Goal: Complete application form: Complete application form

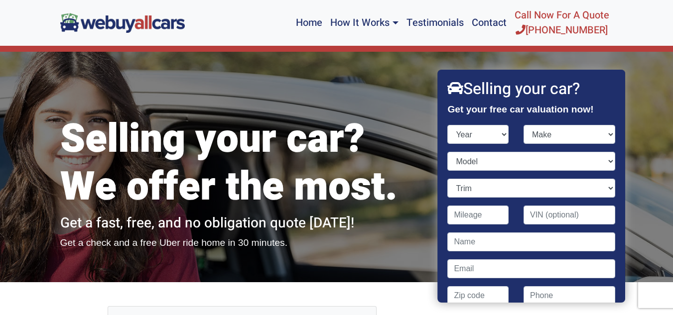
select select "2013"
click at [448, 125] on select "Year [DATE] 2024 2023 2022 2021 2020 2019 2018 2017 2016 2015 2014 2013 2012 20…" at bounding box center [478, 134] width 61 height 19
click at [603, 134] on select "Make Acura Aston [PERSON_NAME] Audi Bentley BMW Buick Cadillac Chevrolet Chrysl…" at bounding box center [570, 134] width 92 height 19
select select "Nissan"
click at [524, 125] on select "Make Acura Aston [PERSON_NAME] Audi Bentley BMW Buick Cadillac Chevrolet Chrysl…" at bounding box center [570, 134] width 92 height 19
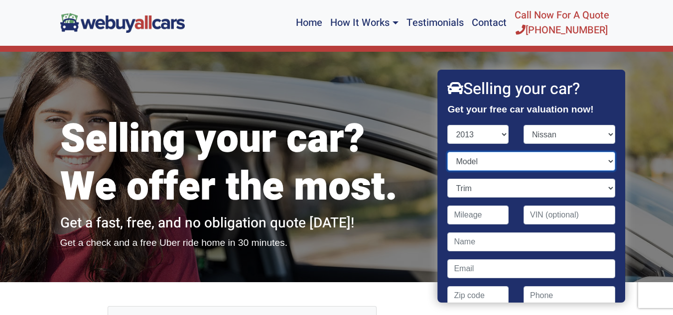
click at [603, 161] on select "Model 370Z Altima Armada Cube Frontier GT-R Juke Leaf Maxima Murano Murano Cros…" at bounding box center [531, 161] width 167 height 19
select select "Murano"
click at [448, 152] on select "Model 370Z Altima Armada Cube Frontier GT-R Juke Leaf Maxima Murano Murano Cros…" at bounding box center [531, 161] width 167 height 19
click at [474, 193] on select "Trim LE 4dr SUV (3.5L 6cyl CVT) LE 4dr SUV AWD (3.5L 6cyl CVT) S 4dr SUV (3.5L …" at bounding box center [531, 188] width 167 height 19
select select "SL 4dr SUV AWD (3.5L 6cyl CVT)"
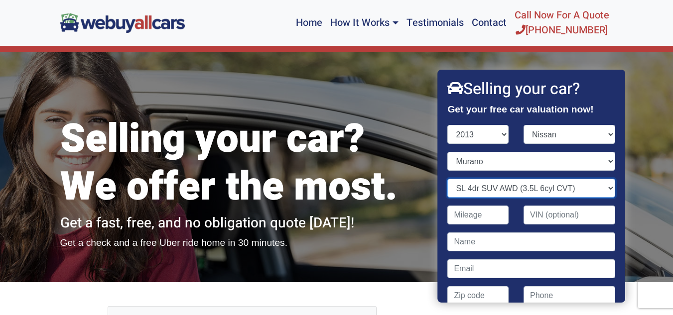
click at [448, 179] on select "Trim LE 4dr SUV (3.5L 6cyl CVT) LE 4dr SUV AWD (3.5L 6cyl CVT) S 4dr SUV (3.5L …" at bounding box center [531, 188] width 167 height 19
click at [492, 220] on input "Contact form" at bounding box center [478, 215] width 61 height 19
type input "175,700"
click at [469, 242] on input "Contact form" at bounding box center [531, 242] width 167 height 19
type input "[PERSON_NAME]"
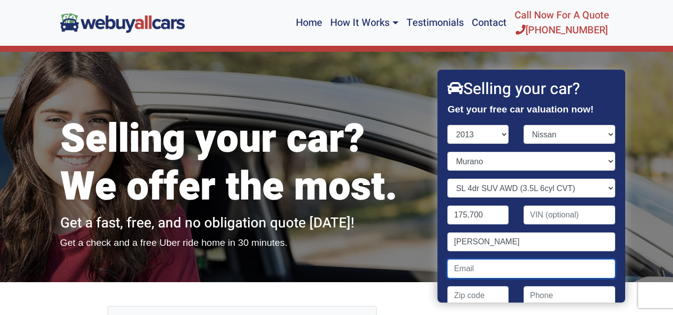
type input "[EMAIL_ADDRESS][DOMAIN_NAME]"
type input "08094"
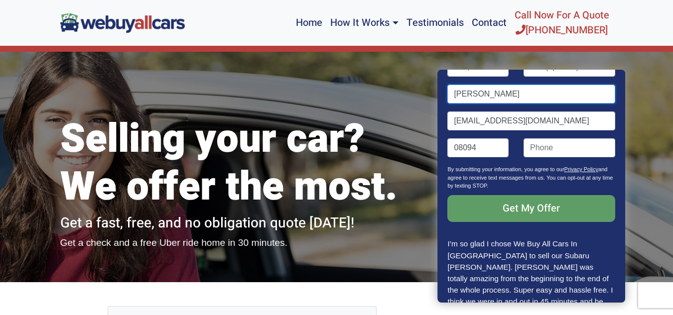
scroll to position [149, 0]
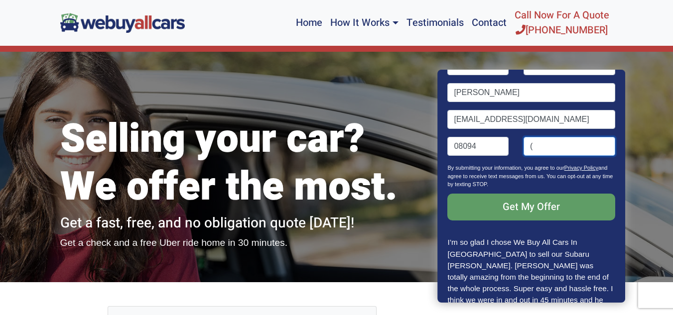
click at [549, 144] on input "(" at bounding box center [570, 146] width 92 height 19
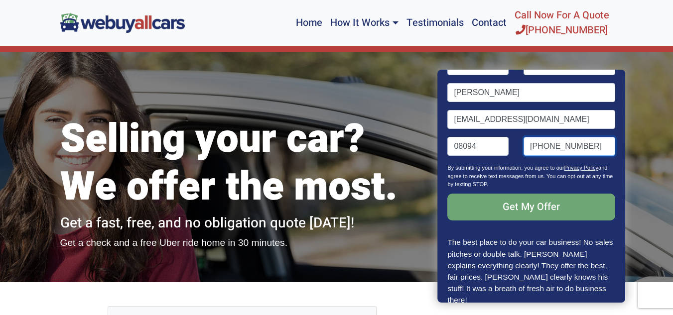
type input "[PHONE_NUMBER]"
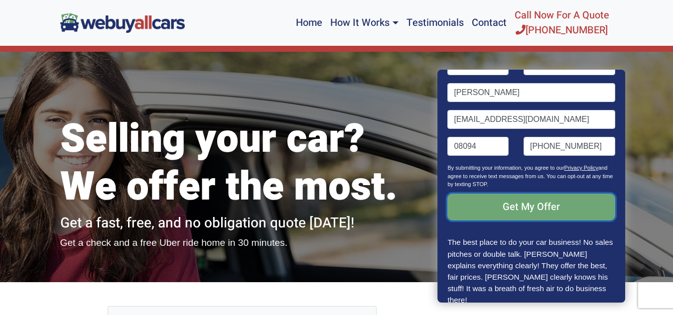
click at [526, 205] on input "Get My Offer" at bounding box center [531, 207] width 167 height 27
